Goal: Information Seeking & Learning: Learn about a topic

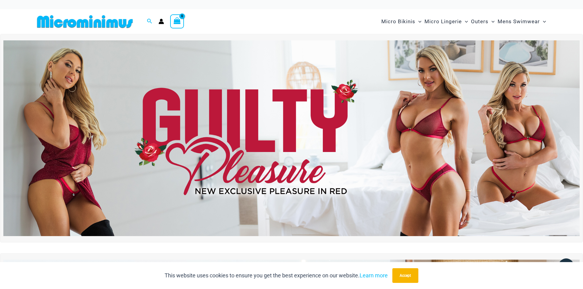
click at [265, 112] on img at bounding box center [291, 138] width 576 height 196
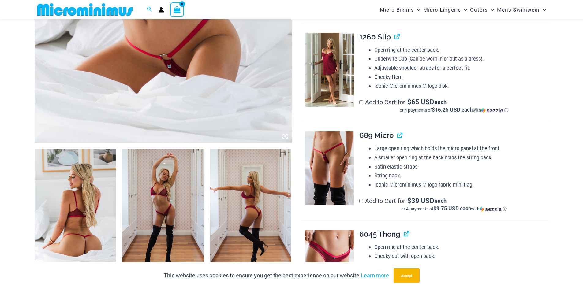
scroll to position [304, 0]
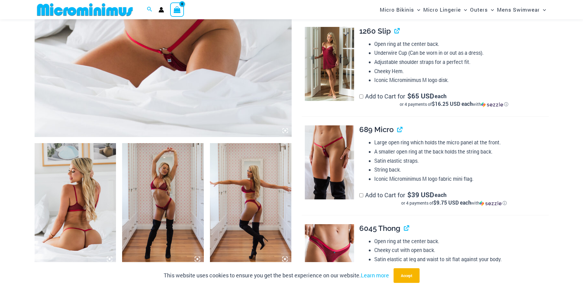
click at [331, 70] on img at bounding box center [329, 64] width 49 height 74
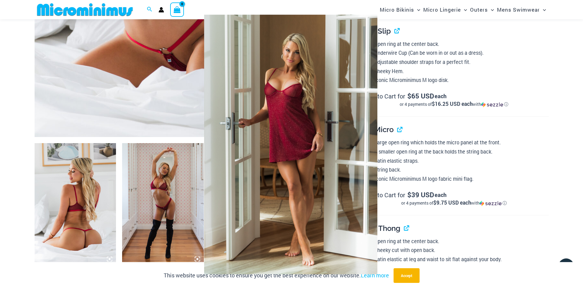
click at [329, 80] on img at bounding box center [290, 145] width 173 height 260
click at [428, 118] on div at bounding box center [291, 144] width 583 height 289
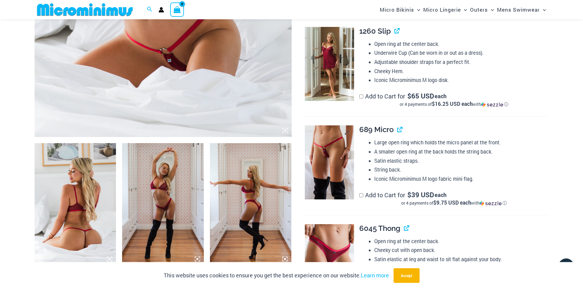
click at [336, 149] on img at bounding box center [329, 162] width 49 height 74
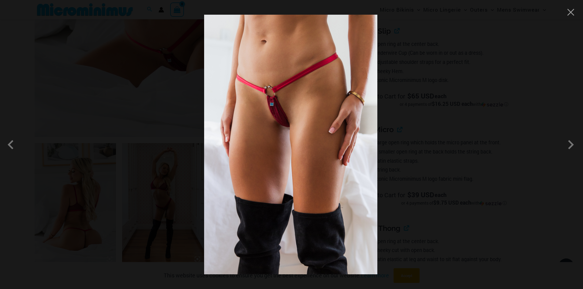
click at [464, 97] on div at bounding box center [291, 144] width 583 height 289
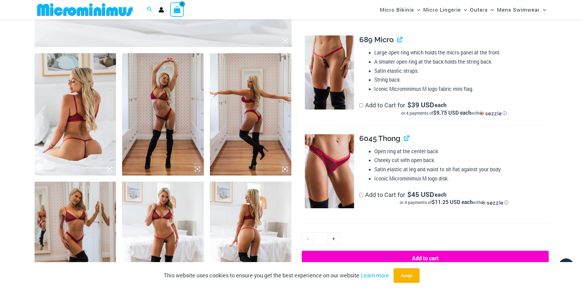
scroll to position [396, 0]
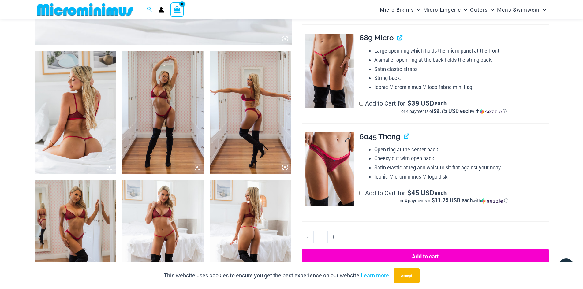
click at [331, 160] on img at bounding box center [329, 169] width 49 height 74
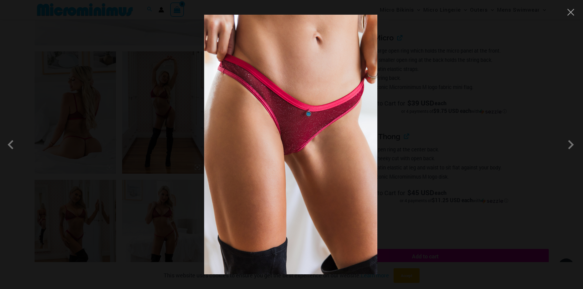
click at [419, 138] on div at bounding box center [291, 144] width 583 height 289
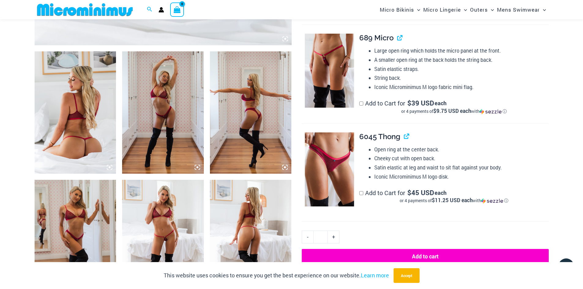
click at [81, 125] on img at bounding box center [76, 112] width 82 height 122
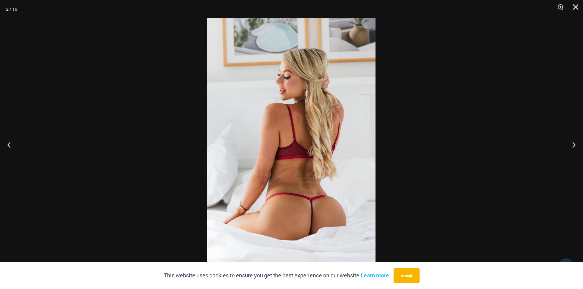
click at [282, 152] on img at bounding box center [291, 144] width 168 height 252
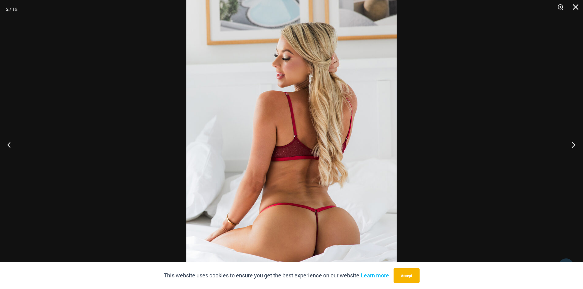
click at [574, 147] on button "Next" at bounding box center [571, 144] width 23 height 31
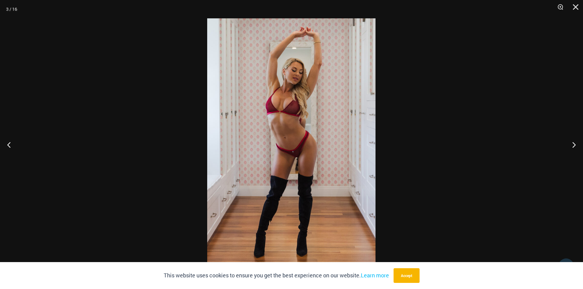
click at [320, 150] on img at bounding box center [291, 144] width 168 height 252
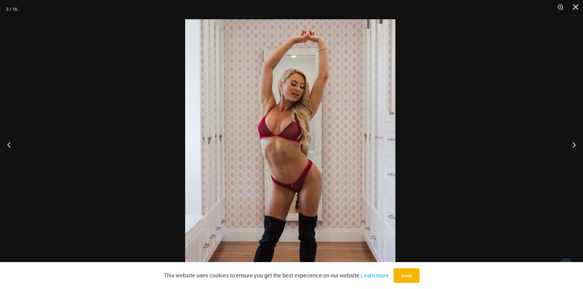
click at [336, 194] on img at bounding box center [290, 176] width 210 height 315
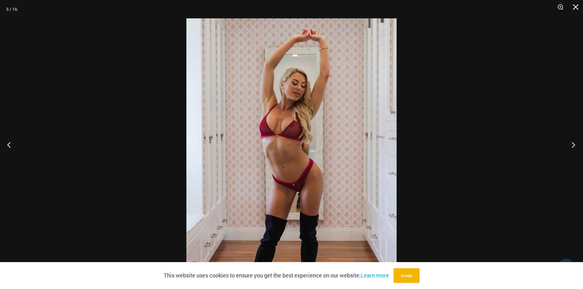
click at [572, 145] on button "Next" at bounding box center [571, 144] width 23 height 31
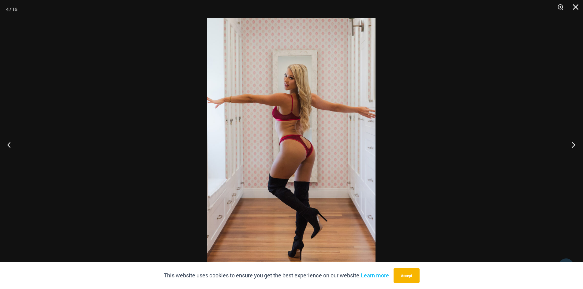
click at [572, 145] on button "Next" at bounding box center [571, 144] width 23 height 31
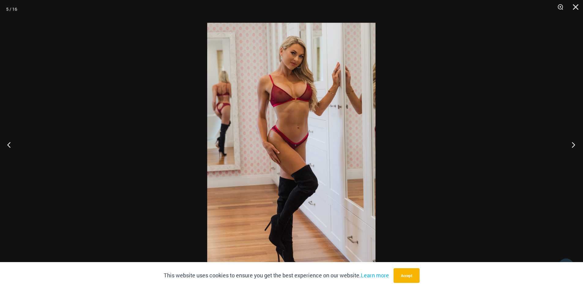
click at [529, 173] on div "5 / 16" at bounding box center [291, 144] width 583 height 289
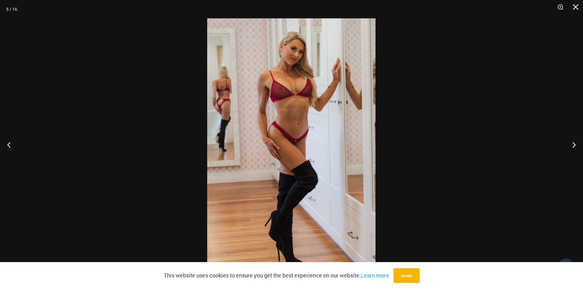
click at [276, 116] on img at bounding box center [291, 144] width 168 height 252
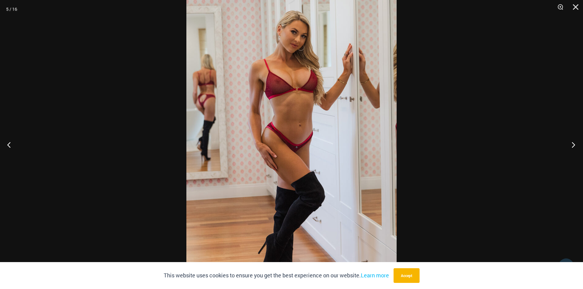
click at [571, 146] on button "Next" at bounding box center [571, 144] width 23 height 31
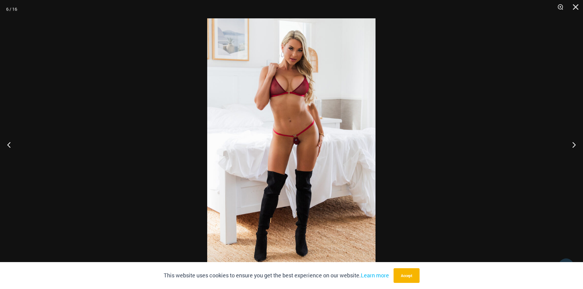
click at [336, 134] on img at bounding box center [291, 144] width 168 height 252
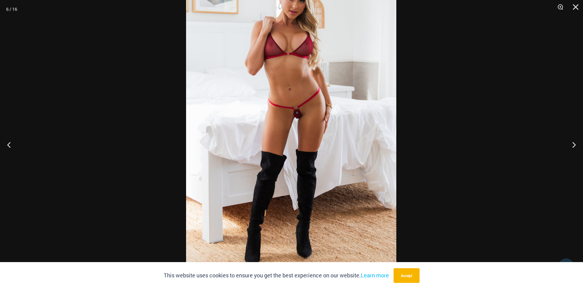
click at [337, 121] on img at bounding box center [291, 118] width 210 height 315
click at [573, 143] on button "Next" at bounding box center [571, 144] width 23 height 31
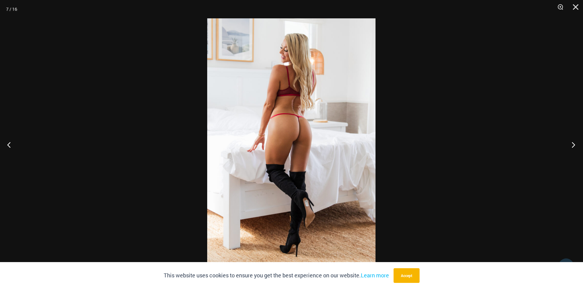
click at [573, 143] on button "Next" at bounding box center [571, 144] width 23 height 31
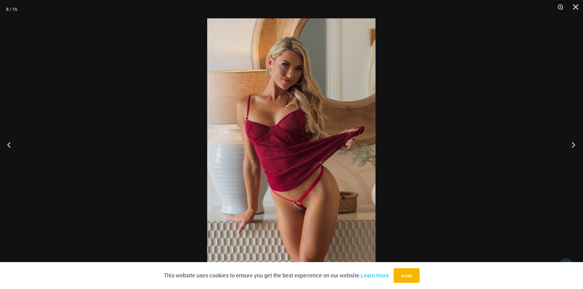
click at [573, 143] on button "Next" at bounding box center [571, 144] width 23 height 31
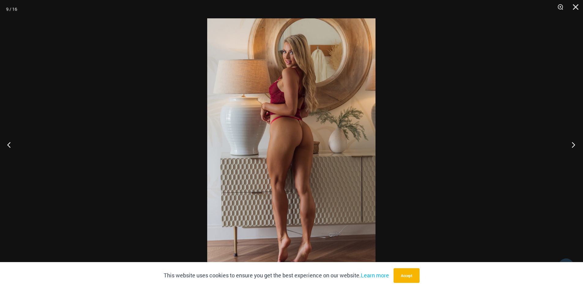
click at [573, 143] on button "Next" at bounding box center [571, 144] width 23 height 31
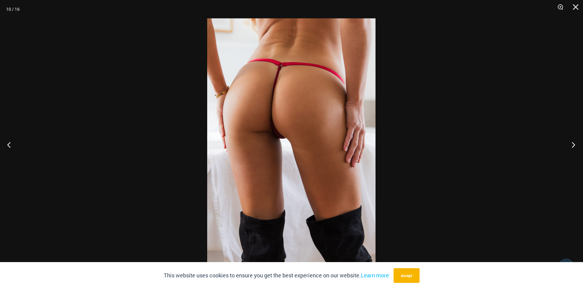
click at [573, 143] on button "Next" at bounding box center [571, 144] width 23 height 31
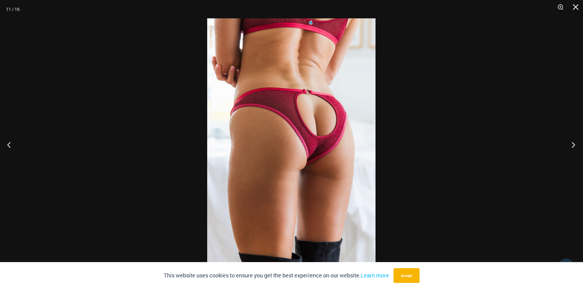
click at [573, 143] on button "Next" at bounding box center [571, 144] width 23 height 31
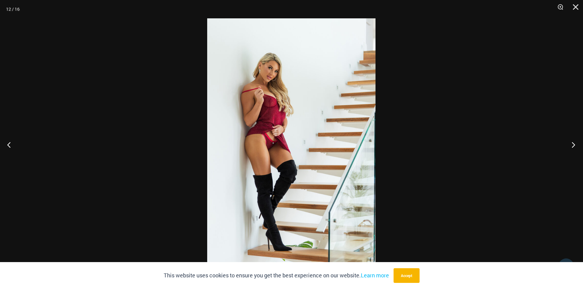
click at [573, 143] on button "Next" at bounding box center [571, 144] width 23 height 31
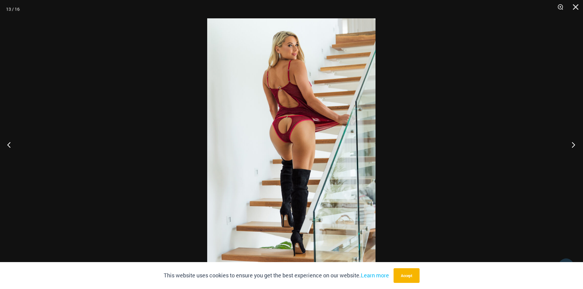
click at [573, 143] on button "Next" at bounding box center [571, 144] width 23 height 31
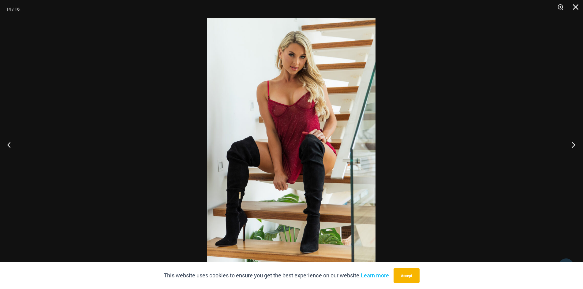
click at [573, 143] on button "Next" at bounding box center [571, 144] width 23 height 31
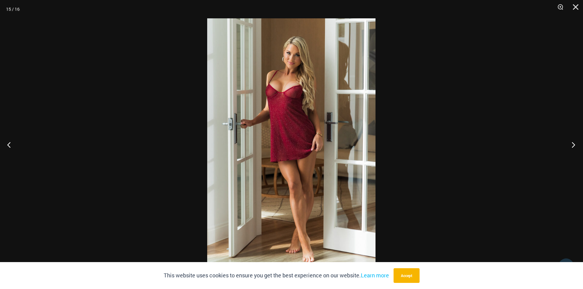
click at [573, 143] on button "Next" at bounding box center [571, 144] width 23 height 31
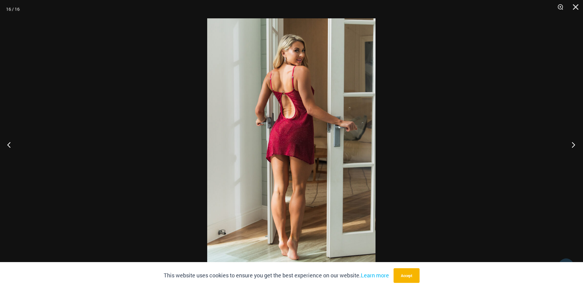
click at [573, 143] on button "Next" at bounding box center [571, 144] width 23 height 31
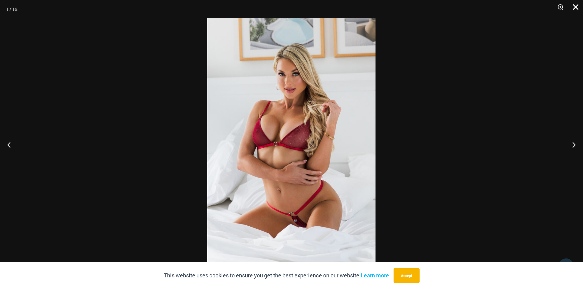
click at [575, 5] on button "Close" at bounding box center [573, 9] width 15 height 18
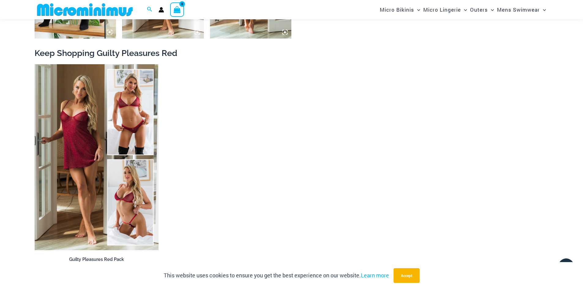
scroll to position [1069, 0]
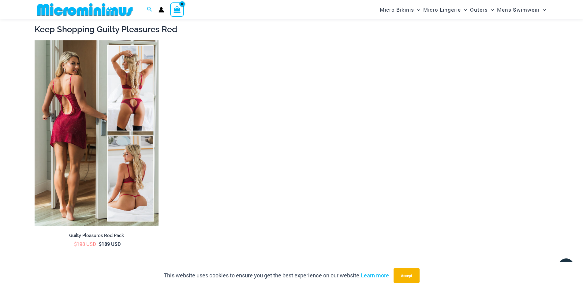
click at [134, 175] on img at bounding box center [97, 133] width 124 height 186
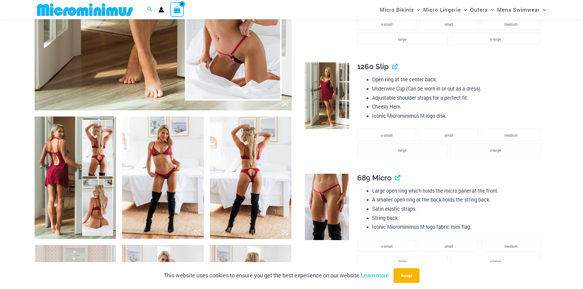
scroll to position [336, 0]
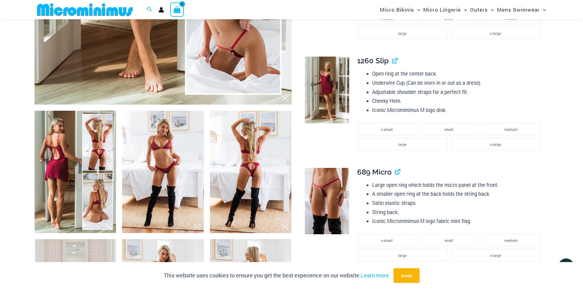
click at [74, 151] on img at bounding box center [76, 172] width 82 height 122
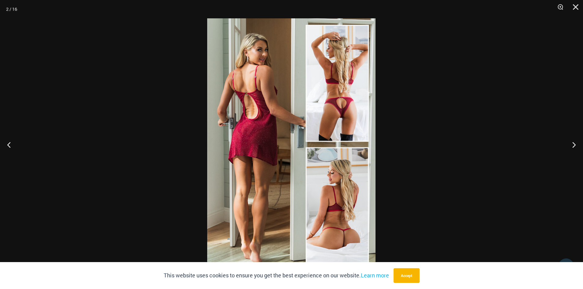
click at [393, 127] on div at bounding box center [291, 144] width 583 height 289
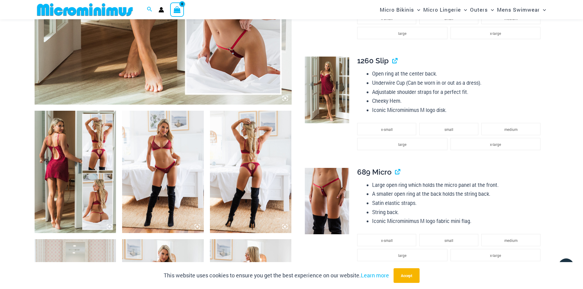
click at [162, 154] on img at bounding box center [163, 172] width 82 height 122
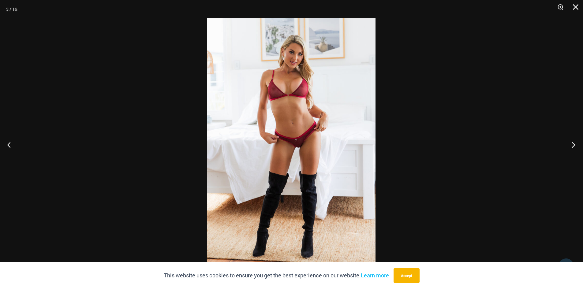
click at [573, 145] on button "Next" at bounding box center [571, 144] width 23 height 31
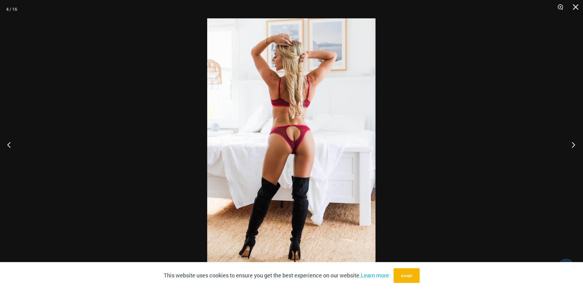
click at [573, 145] on button "Next" at bounding box center [571, 144] width 23 height 31
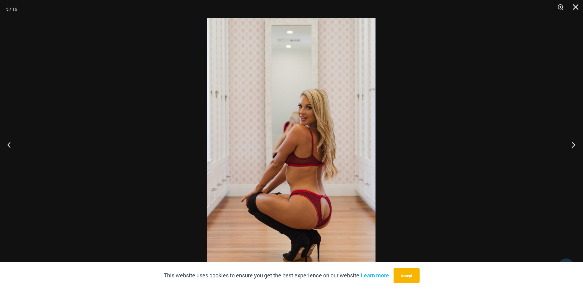
click at [573, 145] on button "Next" at bounding box center [571, 144] width 23 height 31
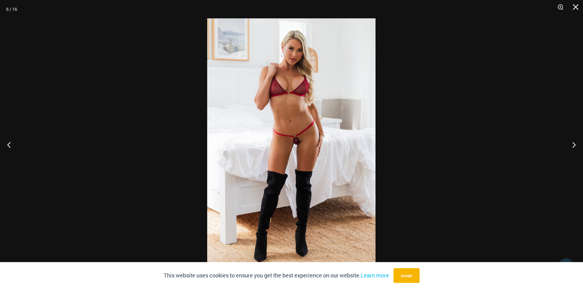
click at [317, 132] on img at bounding box center [291, 144] width 168 height 252
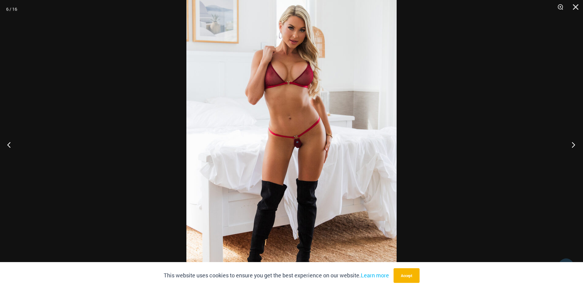
click at [573, 144] on button "Next" at bounding box center [571, 144] width 23 height 31
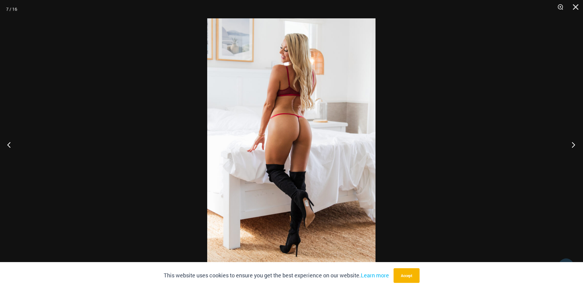
click at [573, 144] on button "Next" at bounding box center [571, 144] width 23 height 31
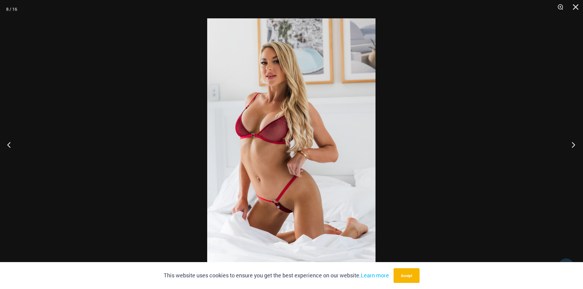
click at [573, 144] on button "Next" at bounding box center [571, 144] width 23 height 31
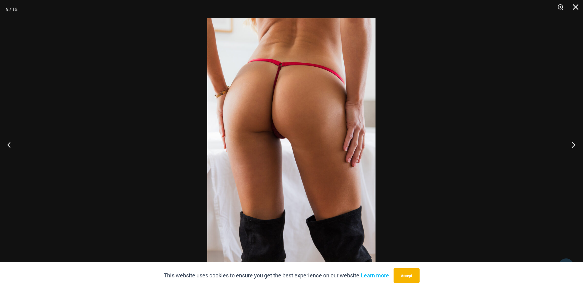
click at [573, 146] on button "Next" at bounding box center [571, 144] width 23 height 31
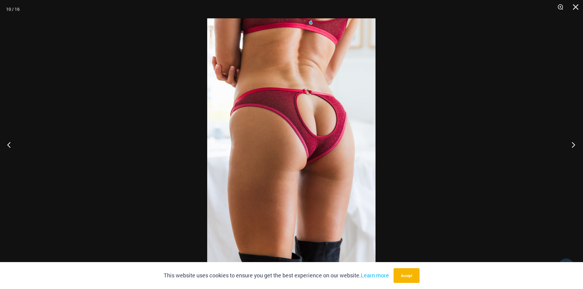
click at [573, 146] on button "Next" at bounding box center [571, 144] width 23 height 31
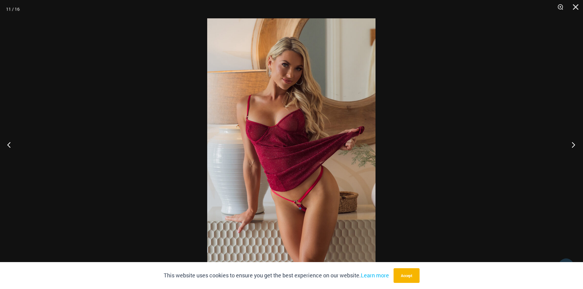
click at [573, 146] on button "Next" at bounding box center [571, 144] width 23 height 31
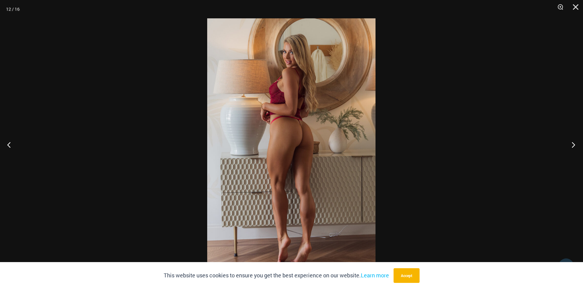
click at [573, 146] on button "Next" at bounding box center [571, 144] width 23 height 31
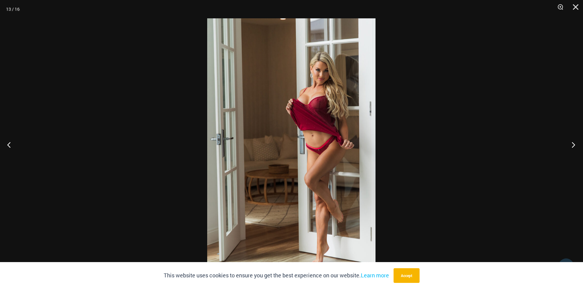
click at [573, 146] on button "Next" at bounding box center [571, 144] width 23 height 31
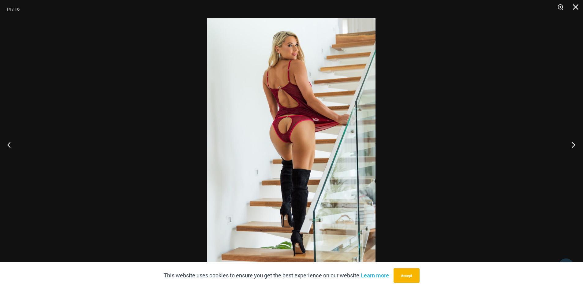
click at [573, 146] on button "Next" at bounding box center [571, 144] width 23 height 31
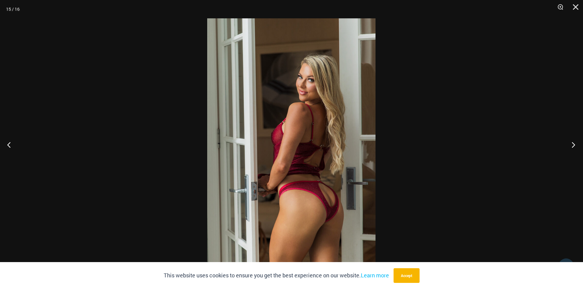
click at [573, 146] on button "Next" at bounding box center [571, 144] width 23 height 31
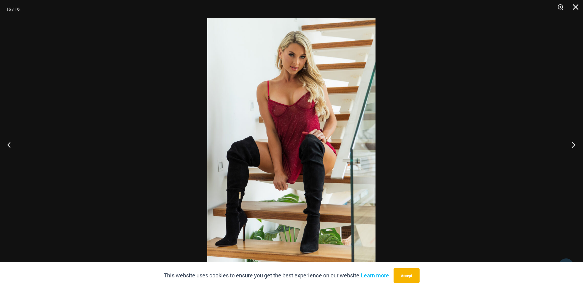
click at [573, 146] on button "Next" at bounding box center [571, 144] width 23 height 31
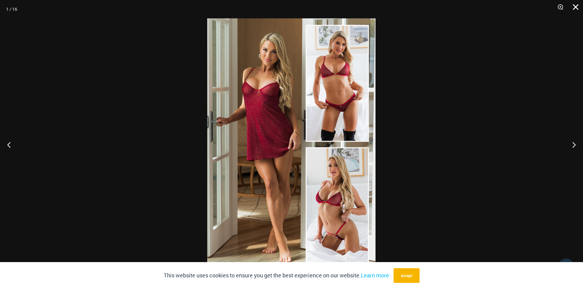
click at [574, 6] on button "Close" at bounding box center [573, 9] width 15 height 18
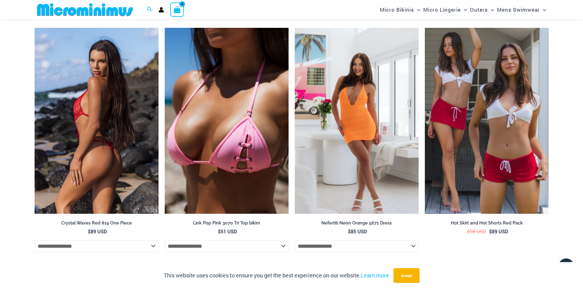
scroll to position [1835, 0]
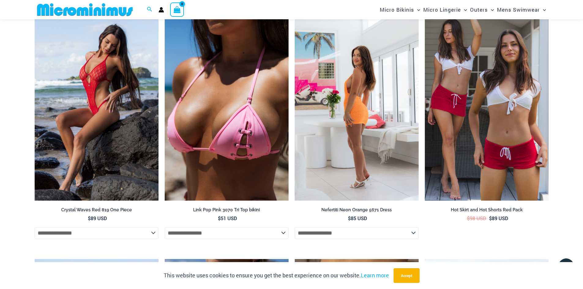
click at [340, 138] on img at bounding box center [357, 108] width 124 height 186
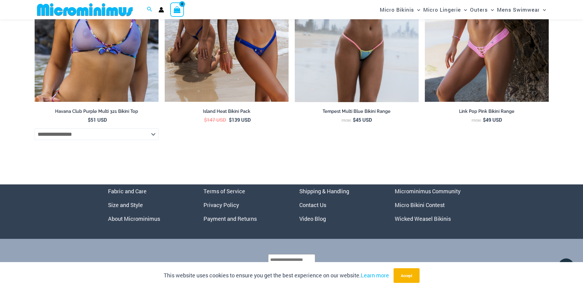
scroll to position [2447, 0]
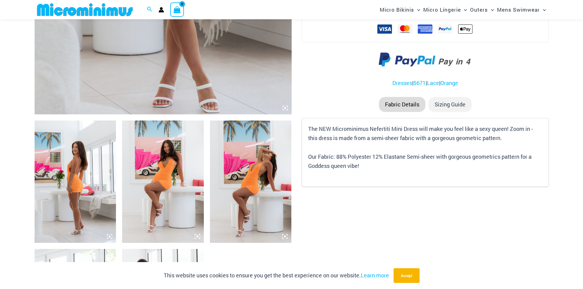
scroll to position [336, 0]
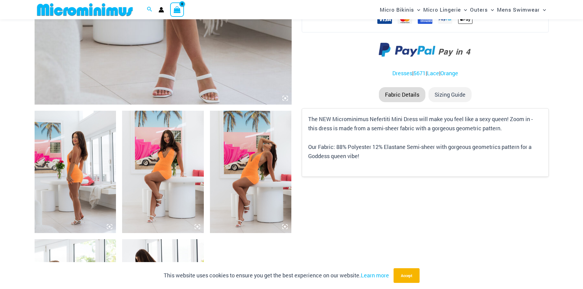
click at [93, 160] on img at bounding box center [76, 172] width 82 height 122
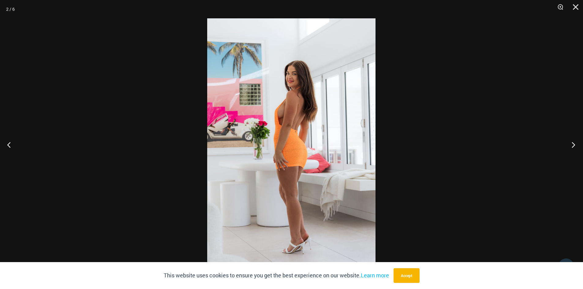
click at [573, 144] on button "Next" at bounding box center [571, 144] width 23 height 31
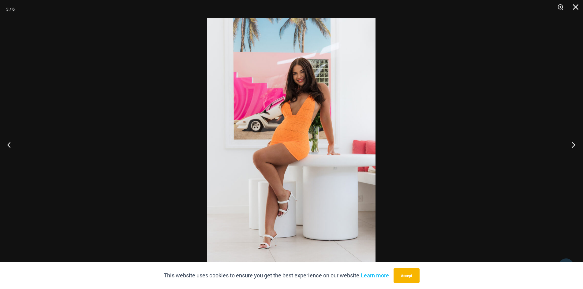
click at [573, 144] on button "Next" at bounding box center [571, 144] width 23 height 31
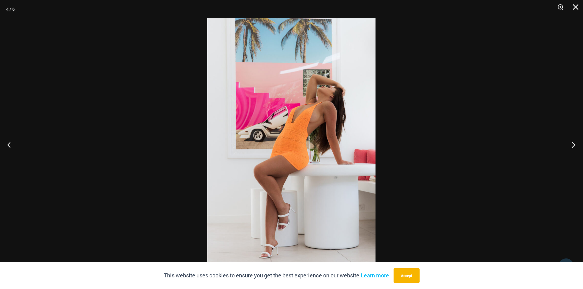
click at [573, 144] on button "Next" at bounding box center [571, 144] width 23 height 31
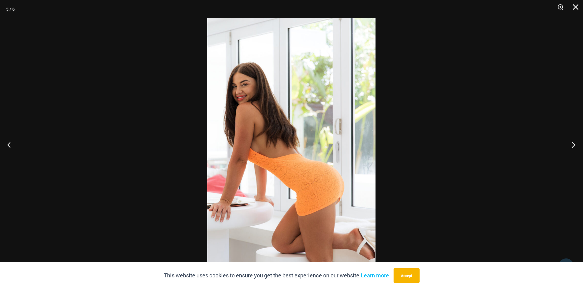
click at [573, 144] on button "Next" at bounding box center [571, 144] width 23 height 31
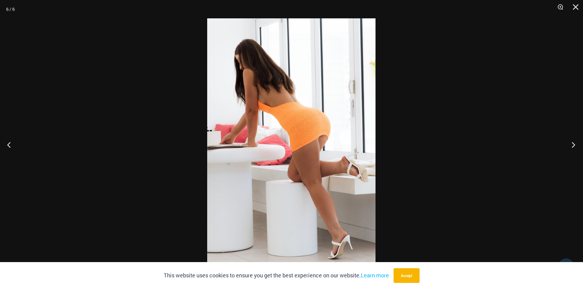
click at [573, 144] on button "Next" at bounding box center [571, 144] width 23 height 31
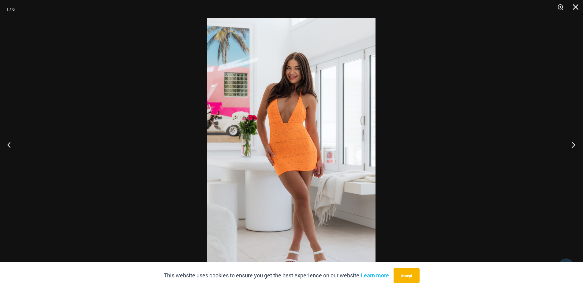
click at [573, 144] on button "Next" at bounding box center [571, 144] width 23 height 31
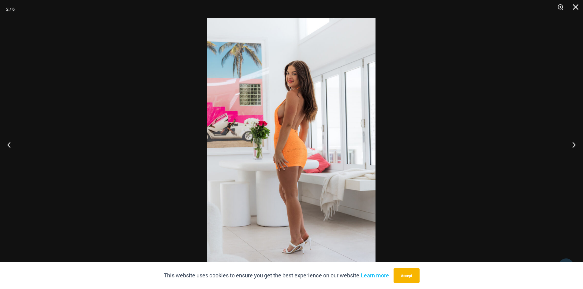
click at [428, 142] on div at bounding box center [291, 144] width 583 height 289
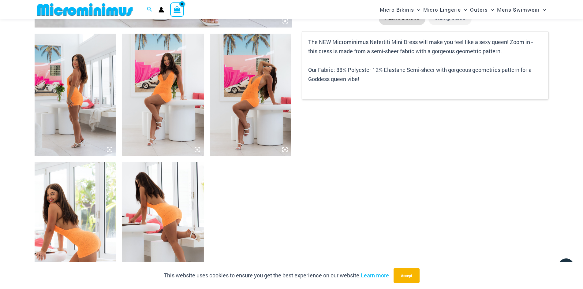
scroll to position [423, 0]
